Goal: Task Accomplishment & Management: Manage account settings

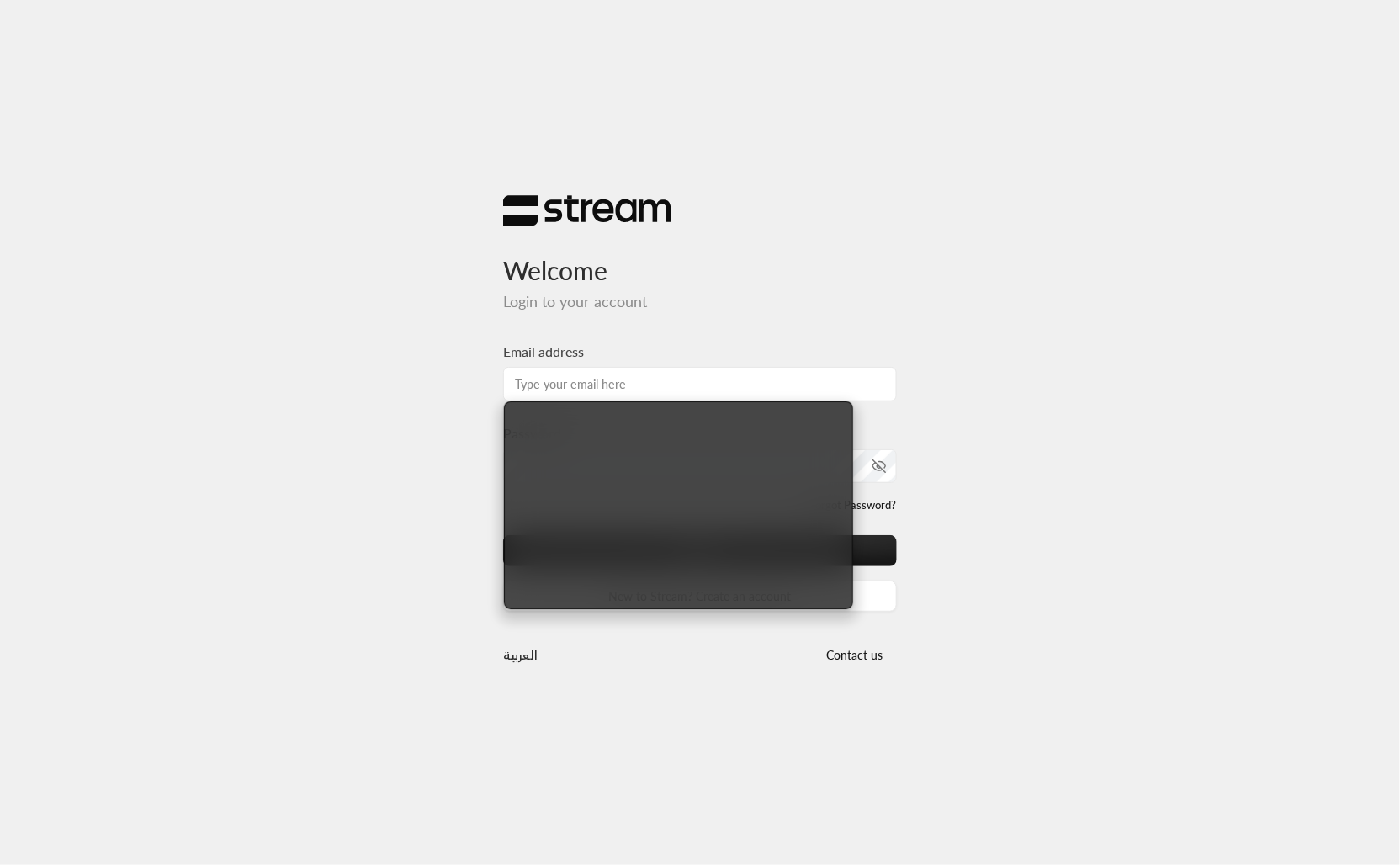
type input "[EMAIL_ADDRESS][DOMAIN_NAME]"
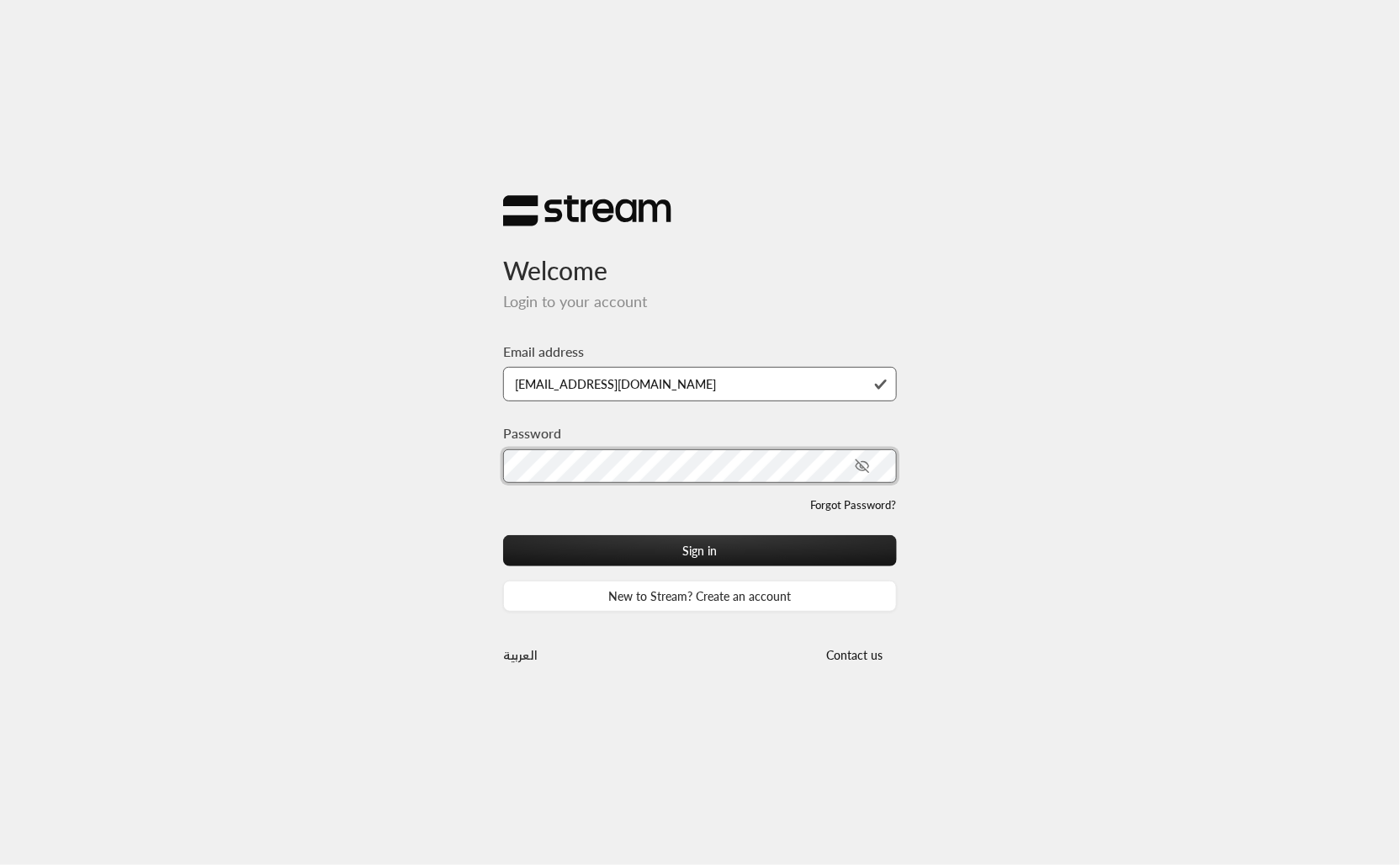
click at [503, 536] on button "Sign in" at bounding box center [700, 551] width 394 height 32
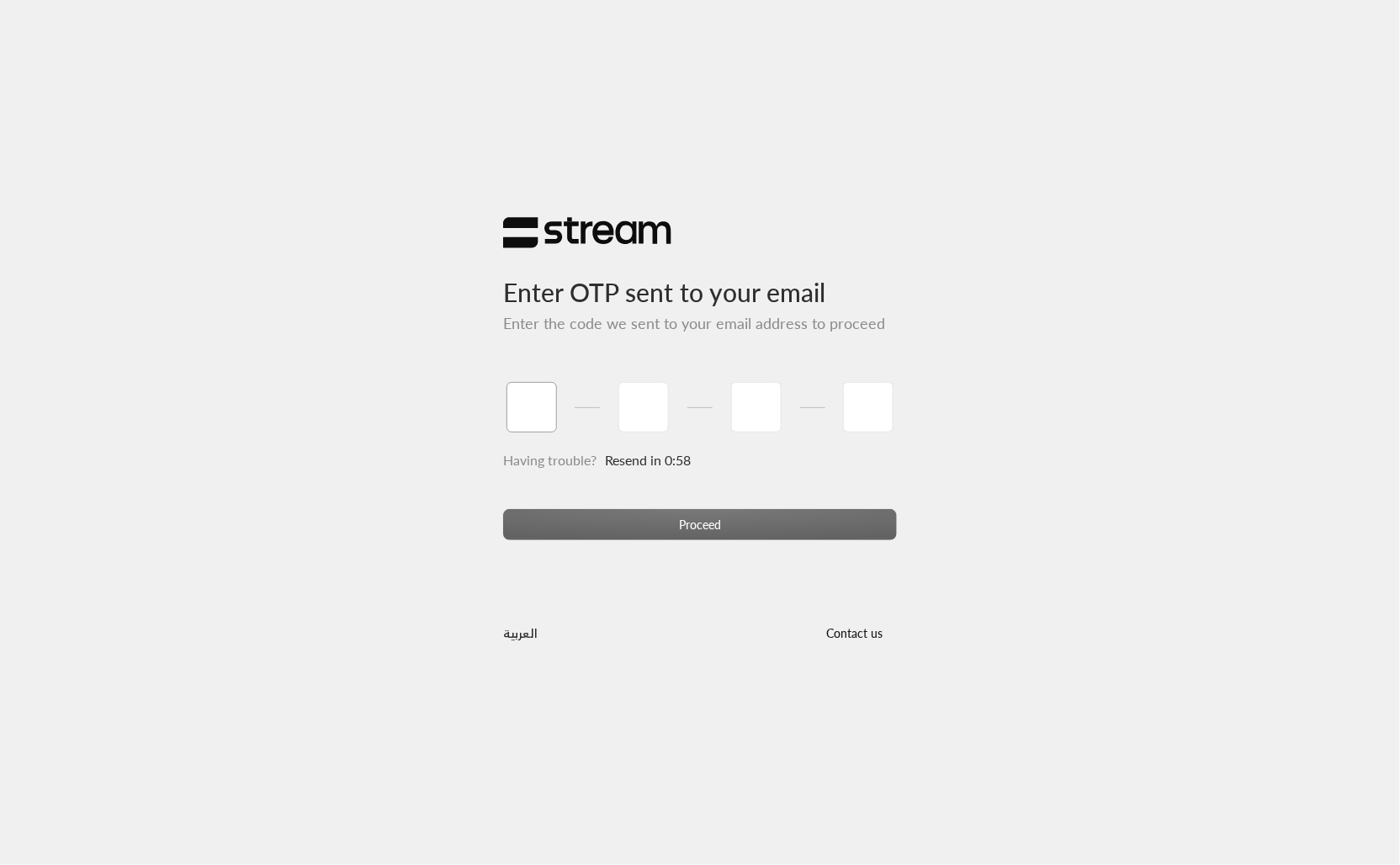
type input "1"
type input "2"
type input "4"
type input "3"
type input "4"
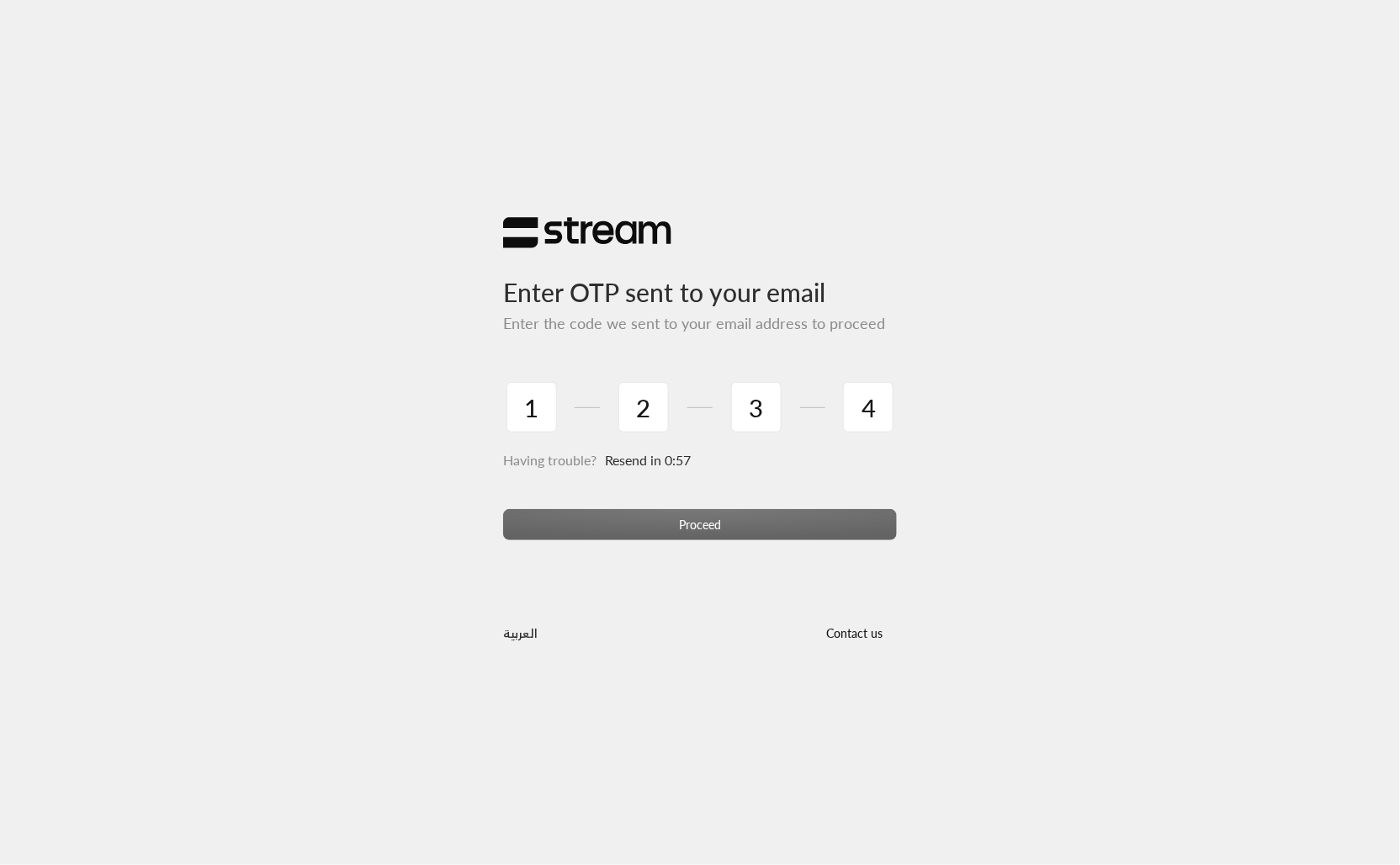
click at [732, 536] on div "Proceed" at bounding box center [700, 532] width 394 height 45
